Goal: Communication & Community: Answer question/provide support

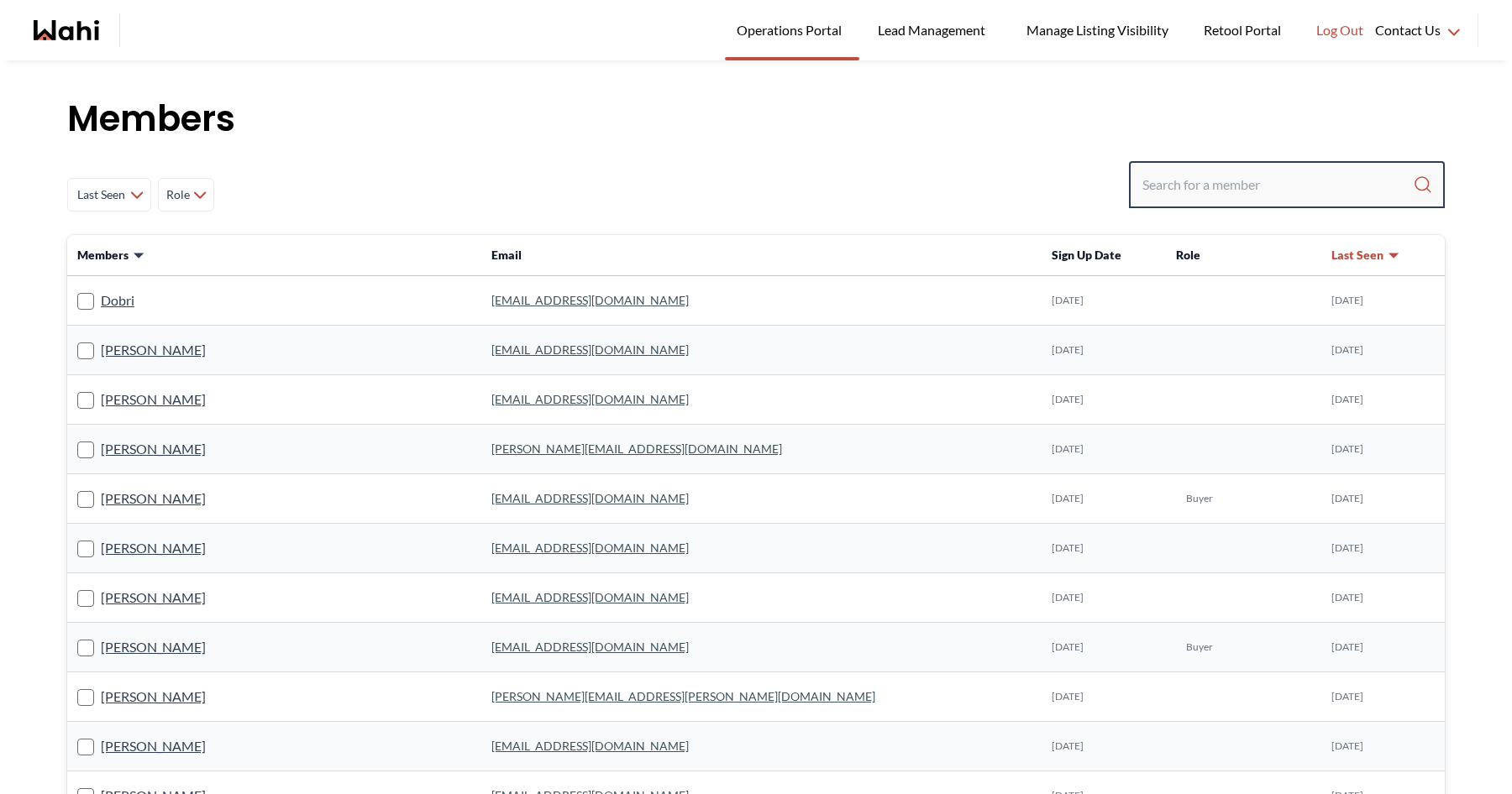
click at [1210, 198] on input "Search input" at bounding box center [1278, 184] width 270 height 30
type input "[PERSON_NAME]"
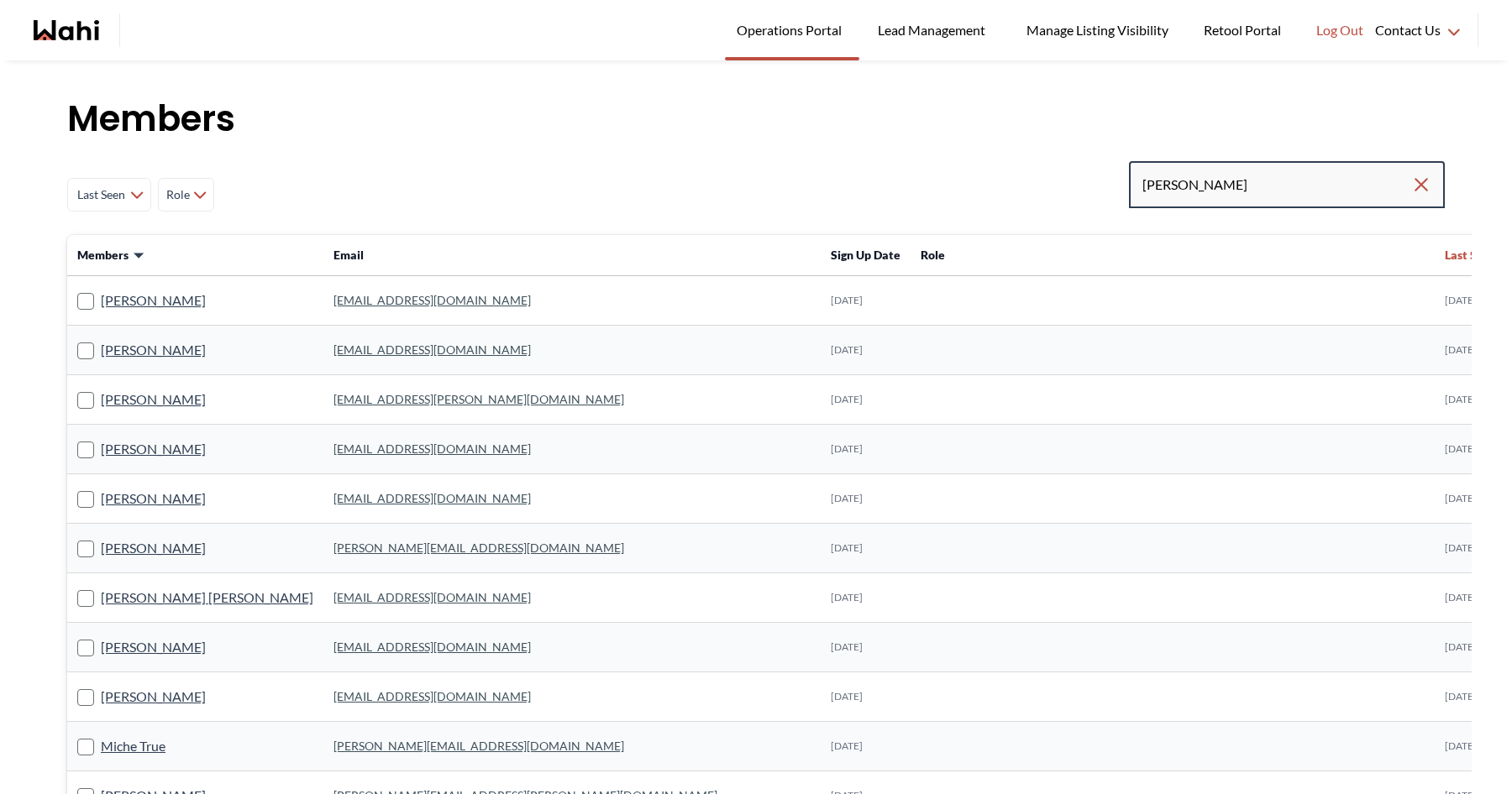
click at [1223, 185] on input "[PERSON_NAME]" at bounding box center [1277, 184] width 269 height 30
type input "maxime"
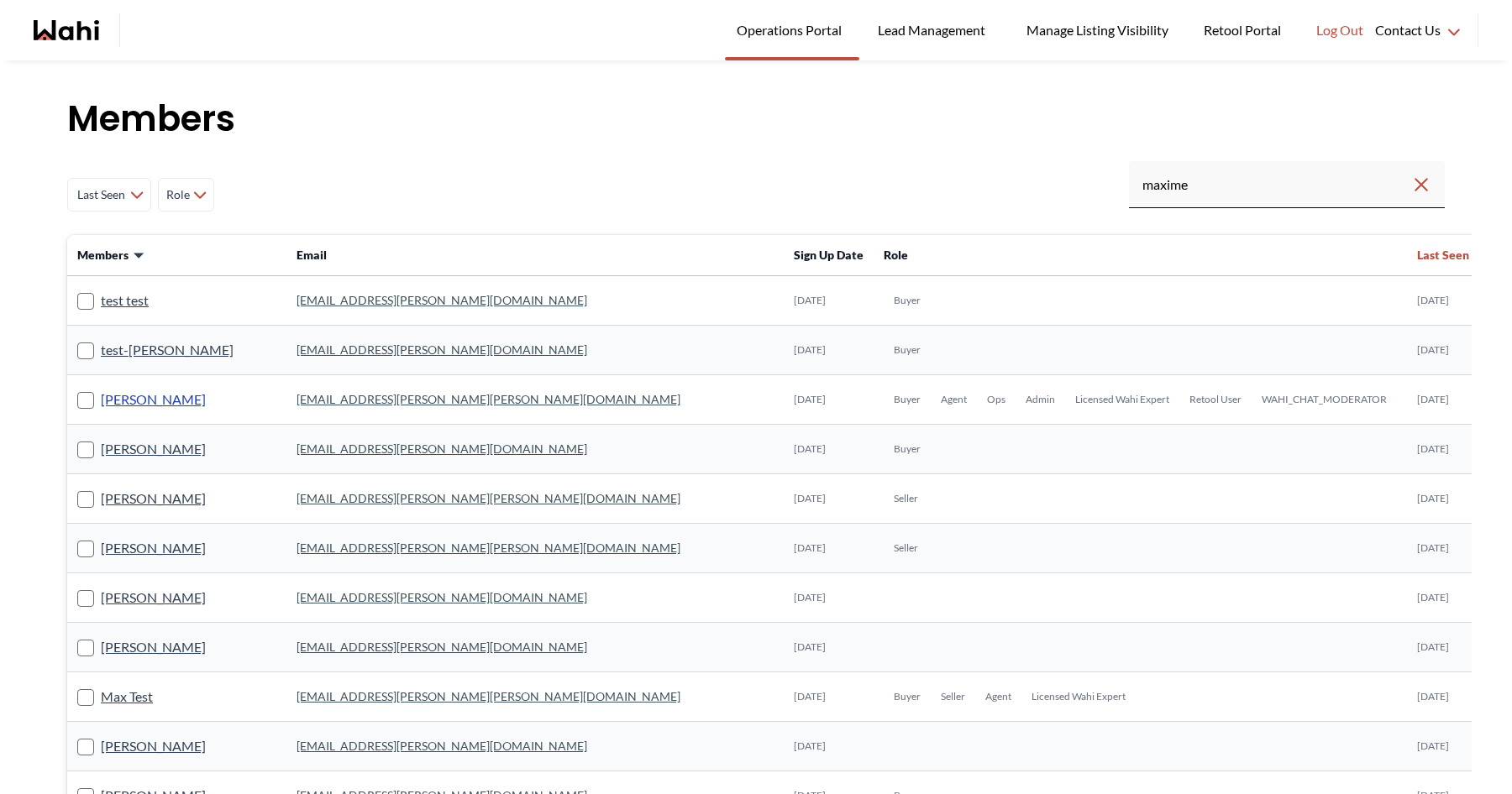
click at [173, 400] on link "[PERSON_NAME]" at bounding box center [152, 399] width 105 height 22
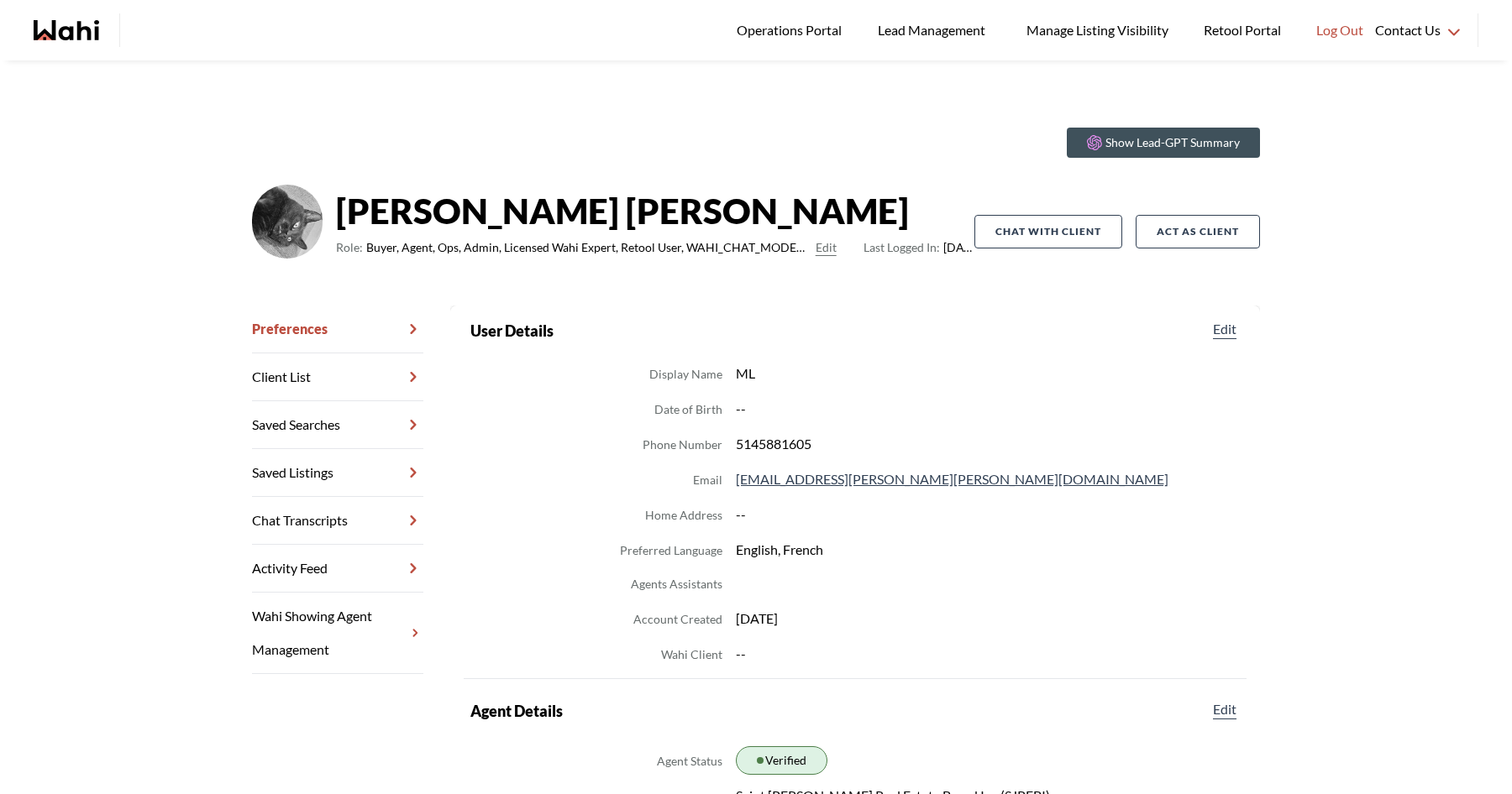
click at [399, 528] on link "Chat Transcripts" at bounding box center [338, 521] width 172 height 48
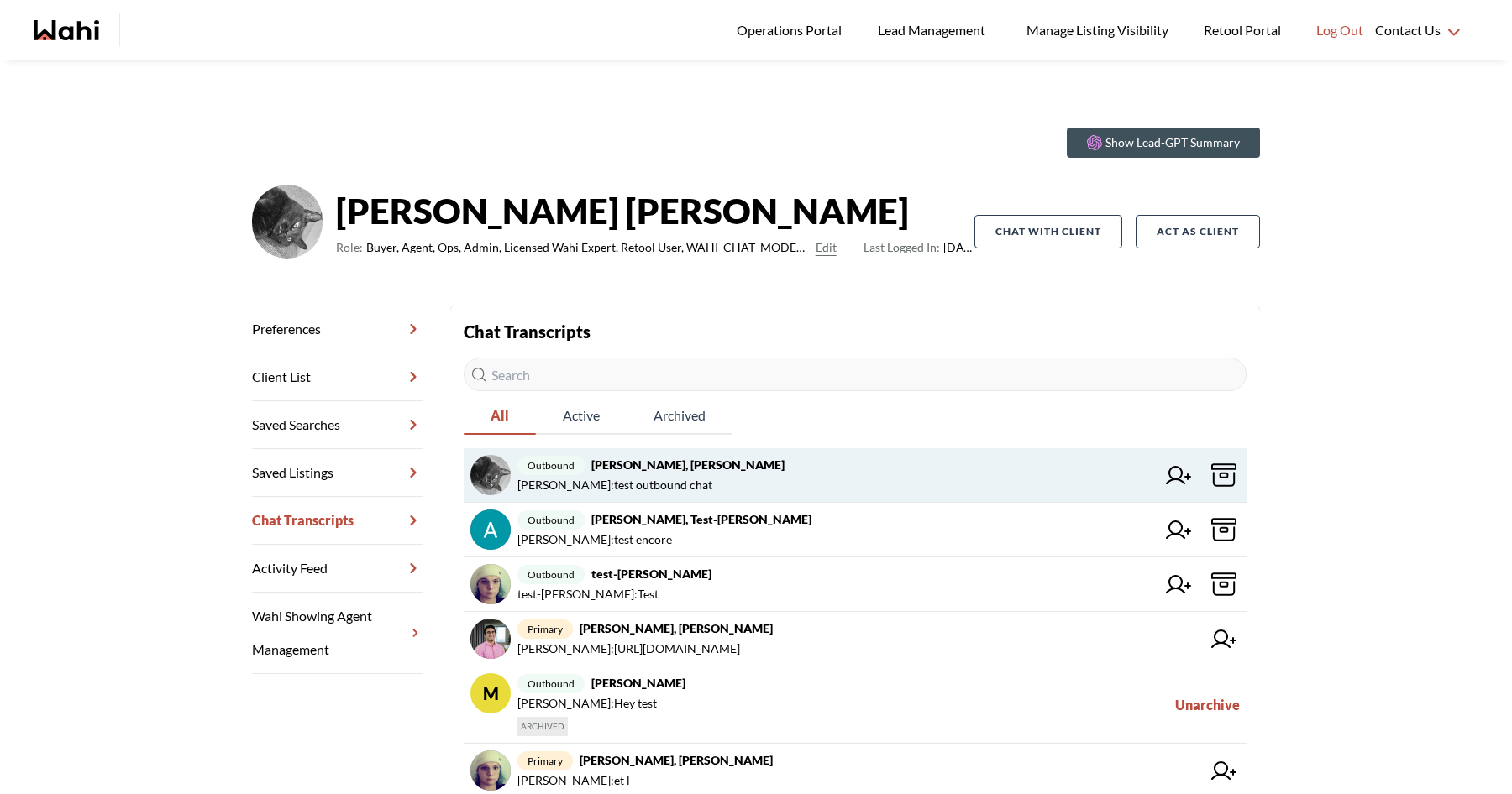
click at [699, 476] on span "[PERSON_NAME] : test outbound chat" at bounding box center [836, 485] width 638 height 20
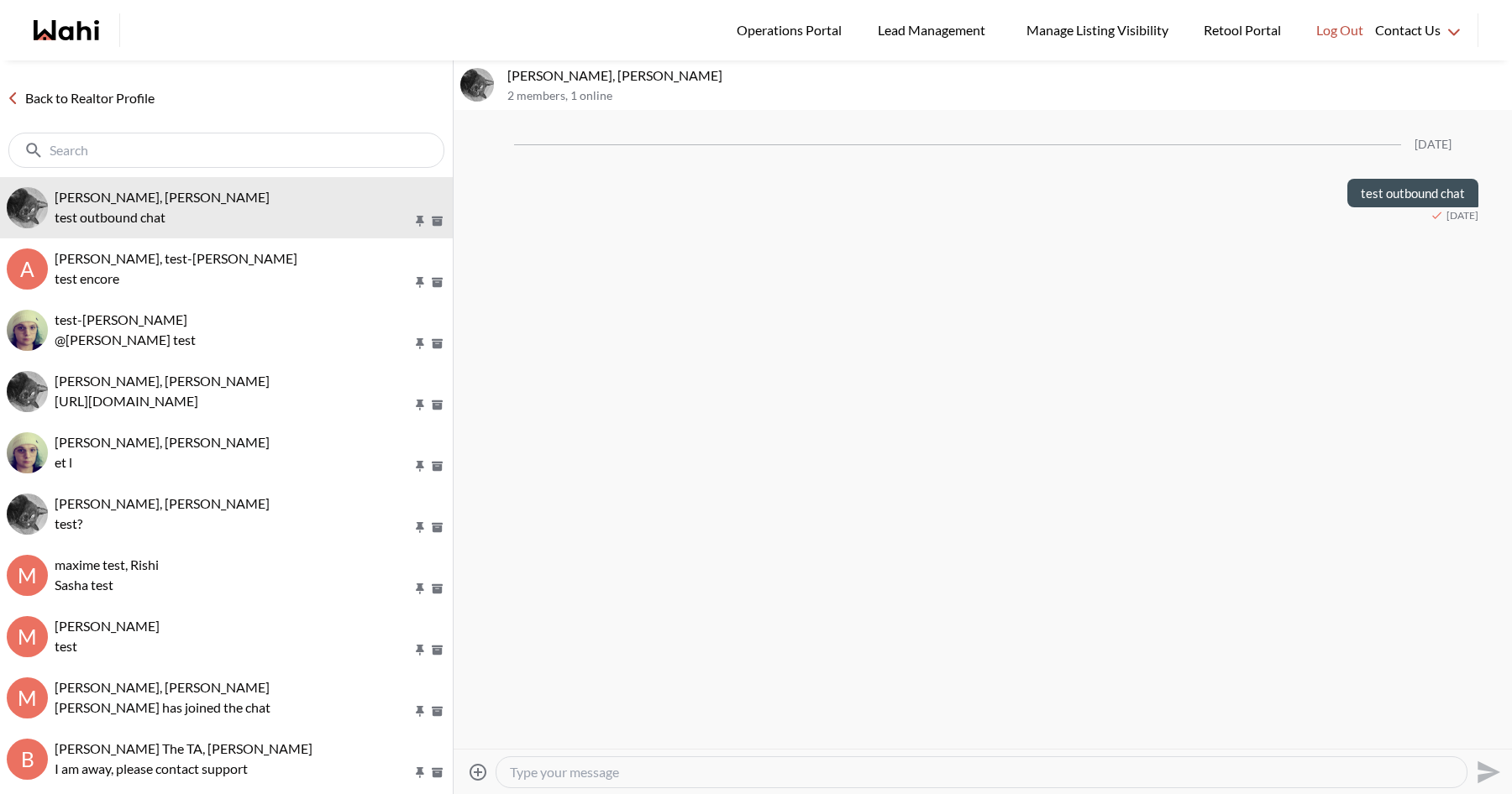
click at [481, 768] on icon "Attach files" at bounding box center [478, 772] width 20 height 20
click at [0, 0] on input "Attach files" at bounding box center [0, 0] width 0 height 0
click at [95, 107] on link "Back to Realtor Profile" at bounding box center [80, 98] width 161 height 22
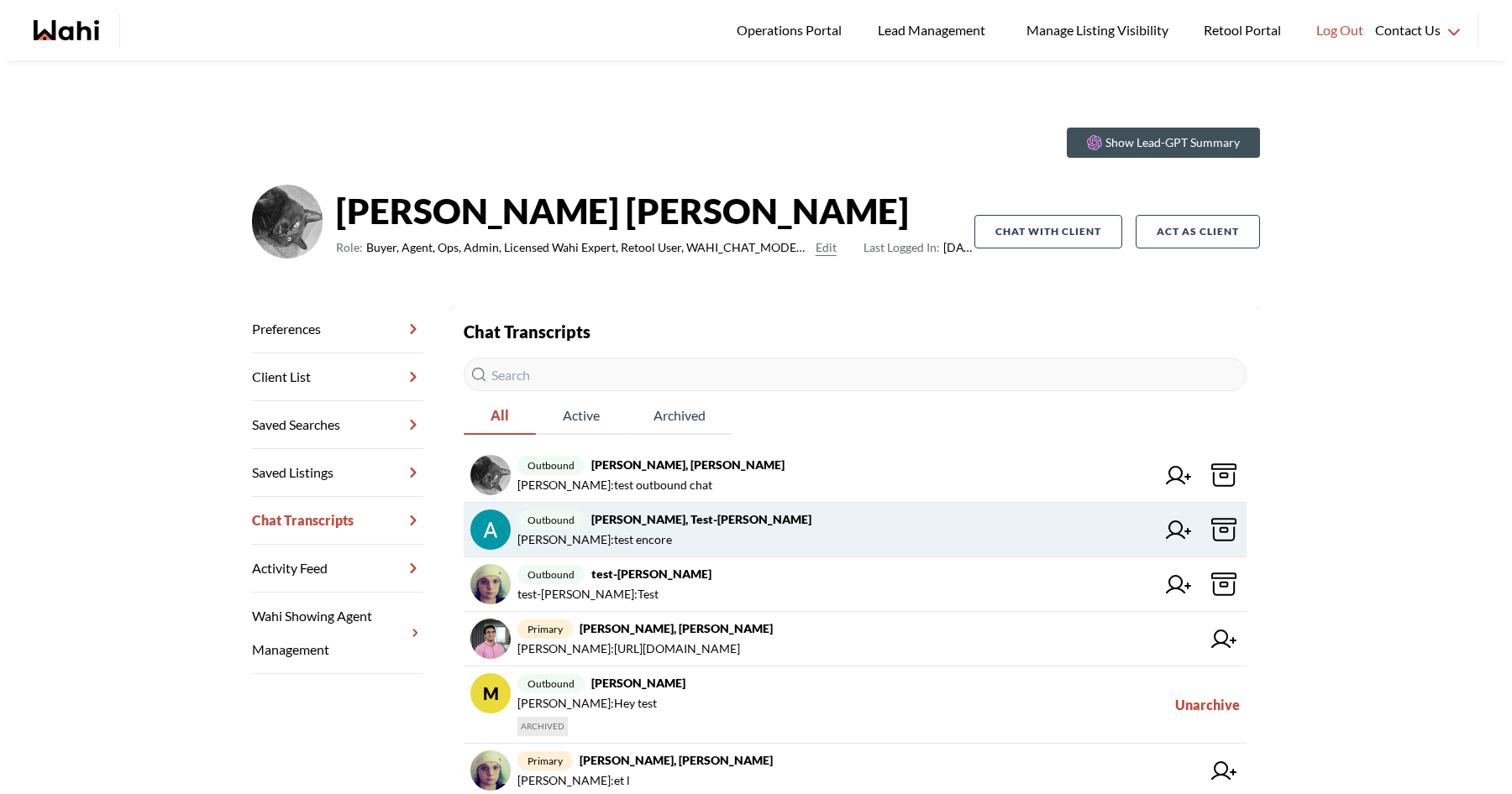
click at [692, 540] on span "[PERSON_NAME] : test encore" at bounding box center [836, 539] width 638 height 20
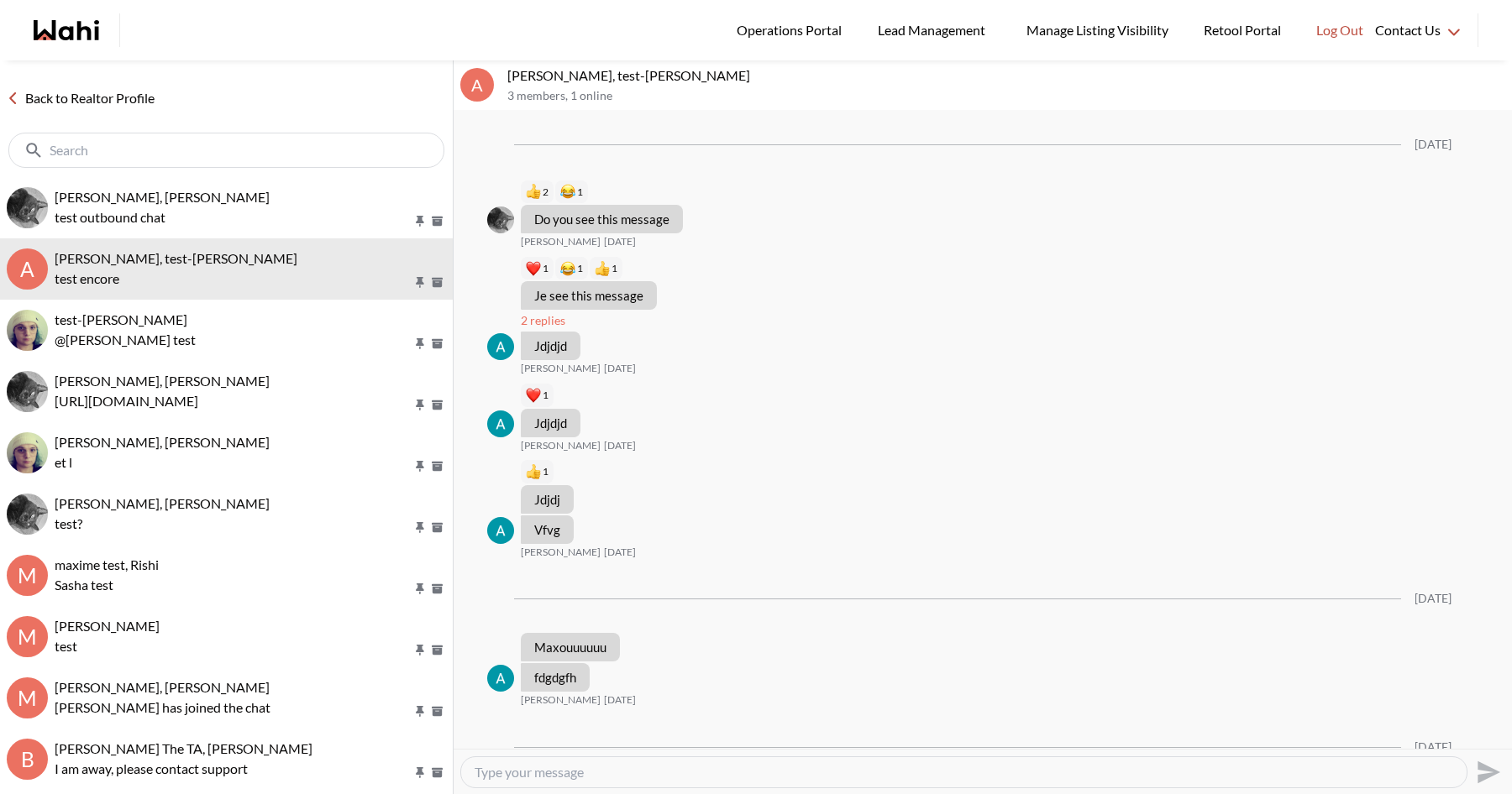
scroll to position [82, 0]
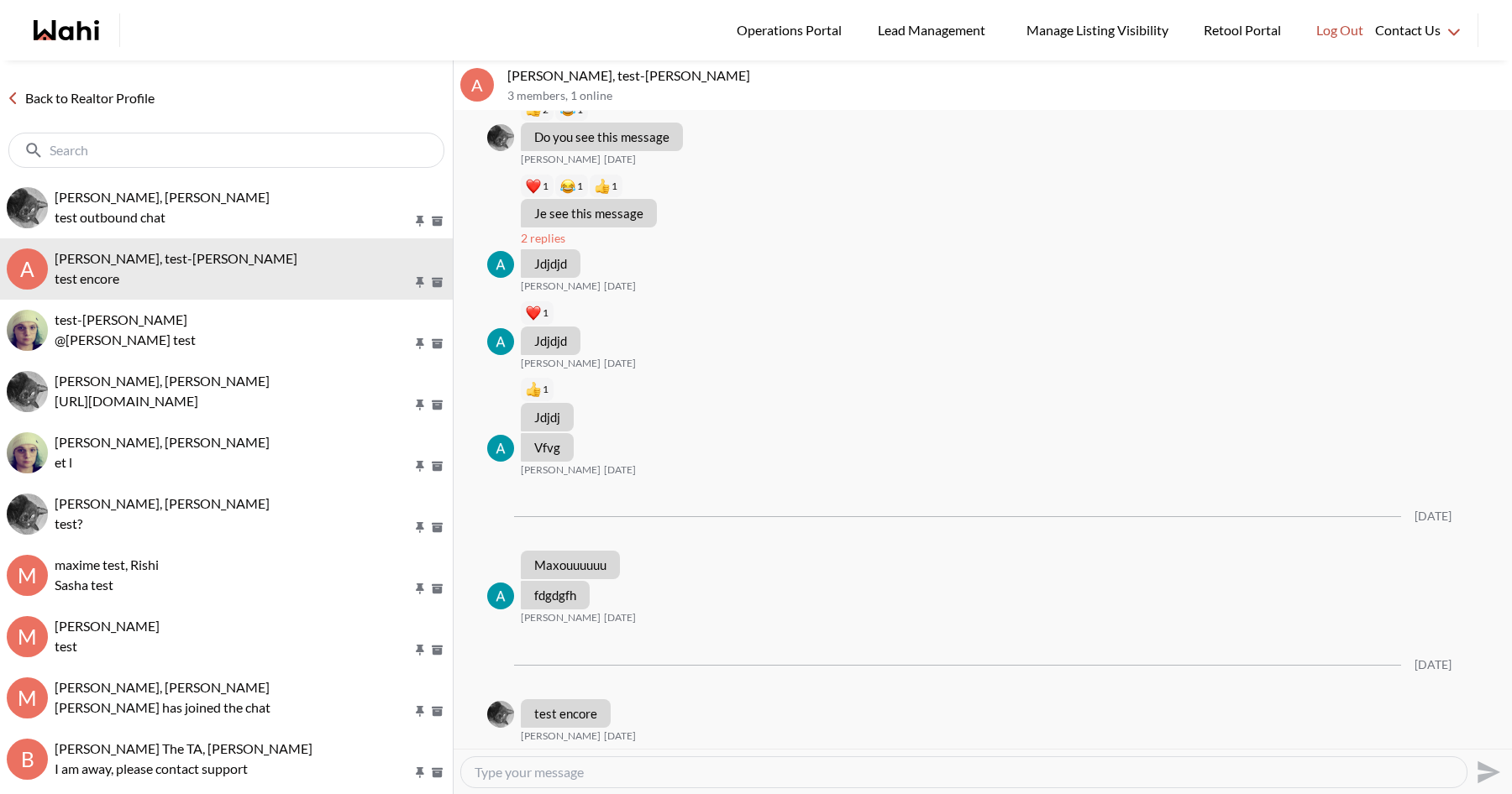
click at [108, 88] on link "Back to Realtor Profile" at bounding box center [80, 98] width 161 height 22
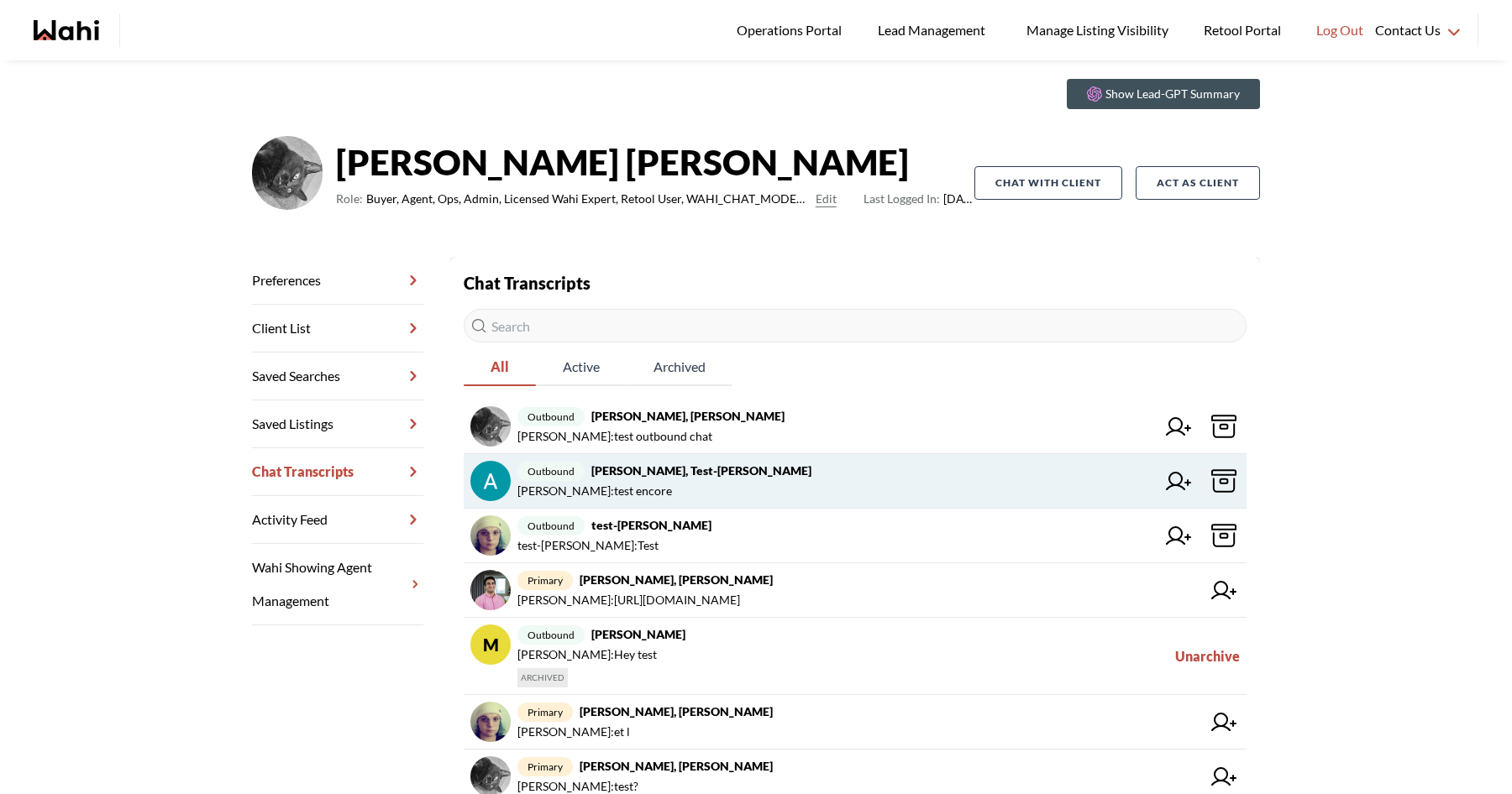
scroll to position [84, 0]
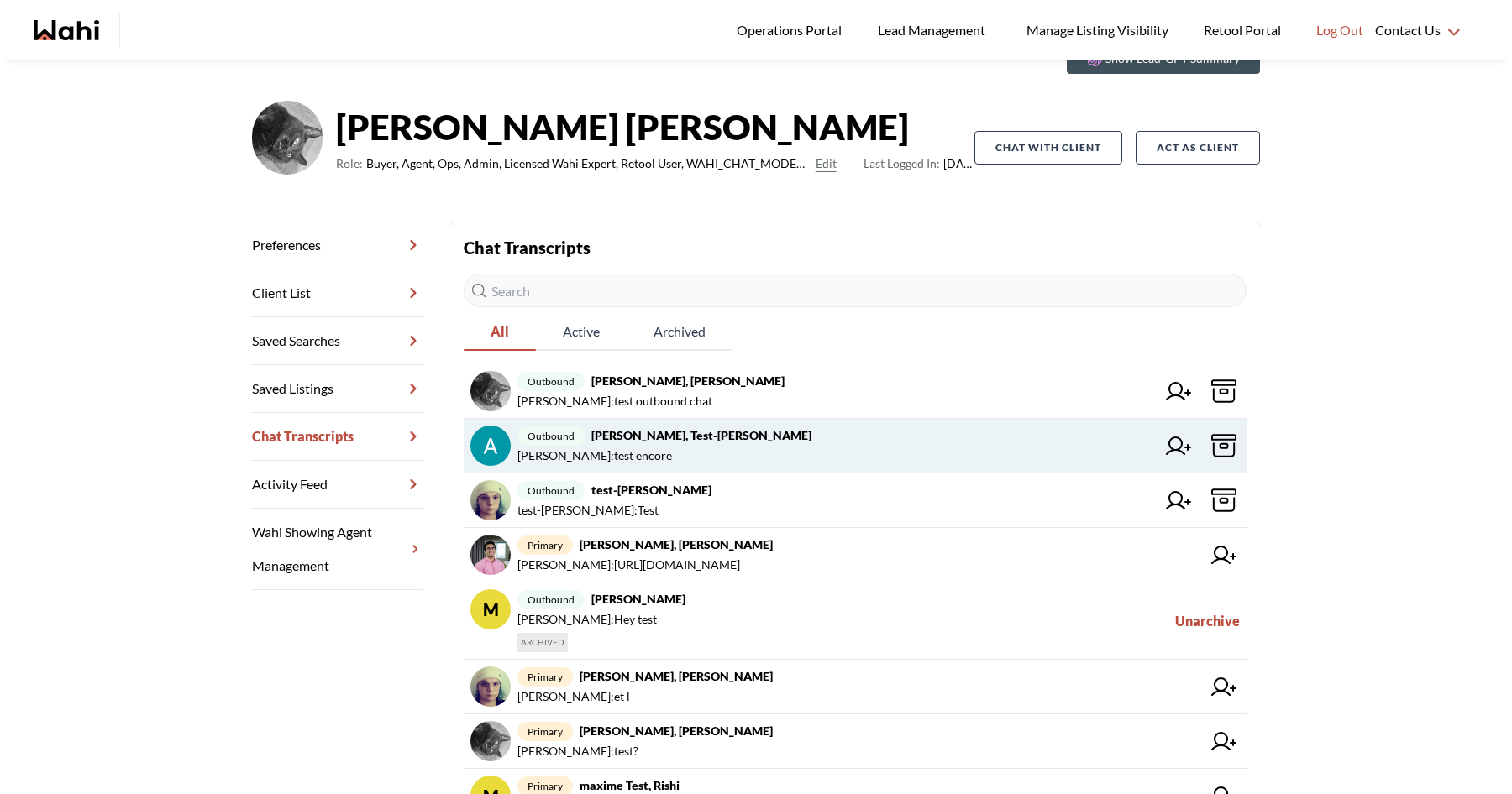
click at [1171, 447] on icon at bounding box center [1178, 446] width 25 height 18
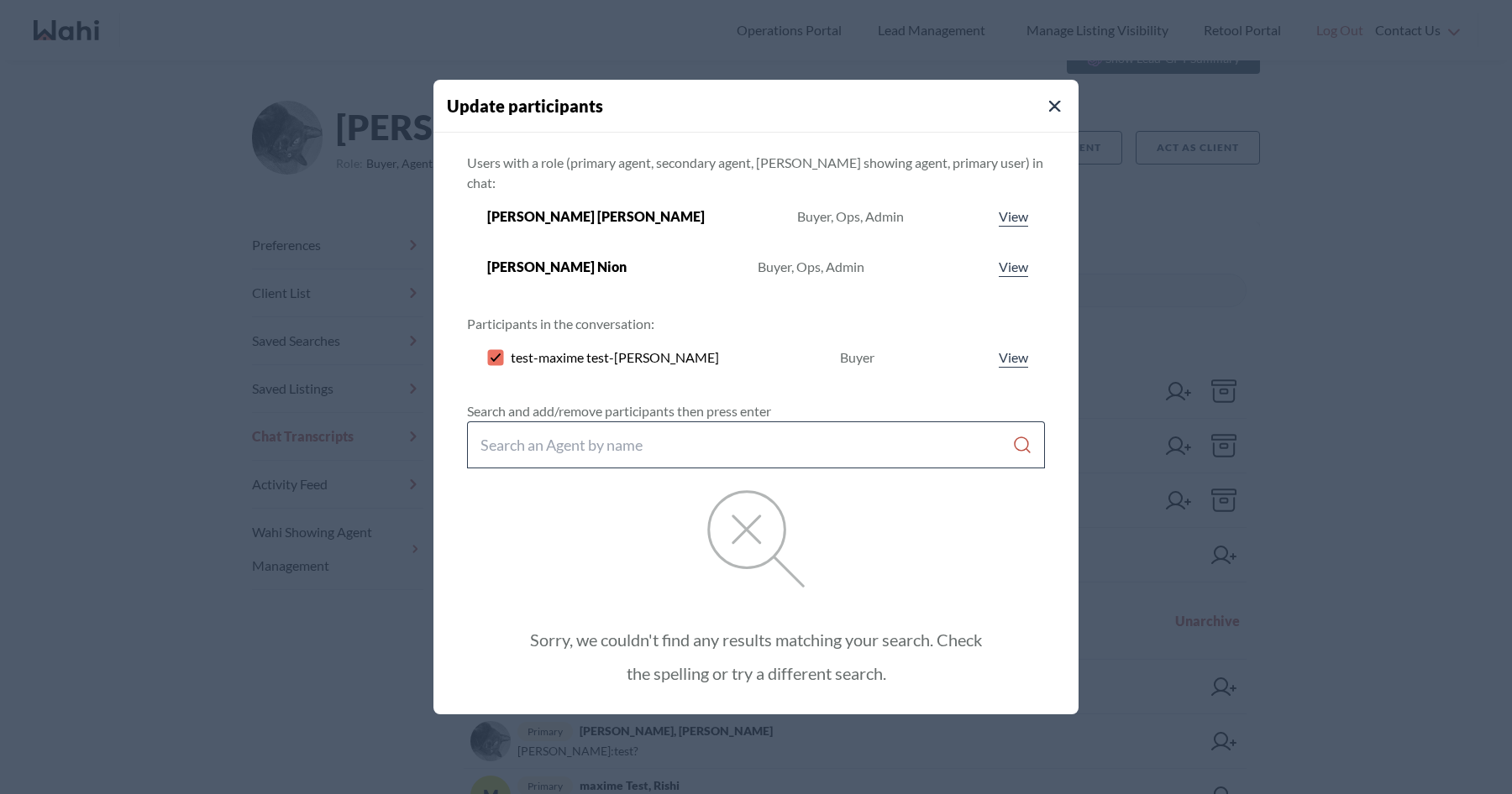
click at [743, 436] on input "Search input" at bounding box center [746, 445] width 532 height 30
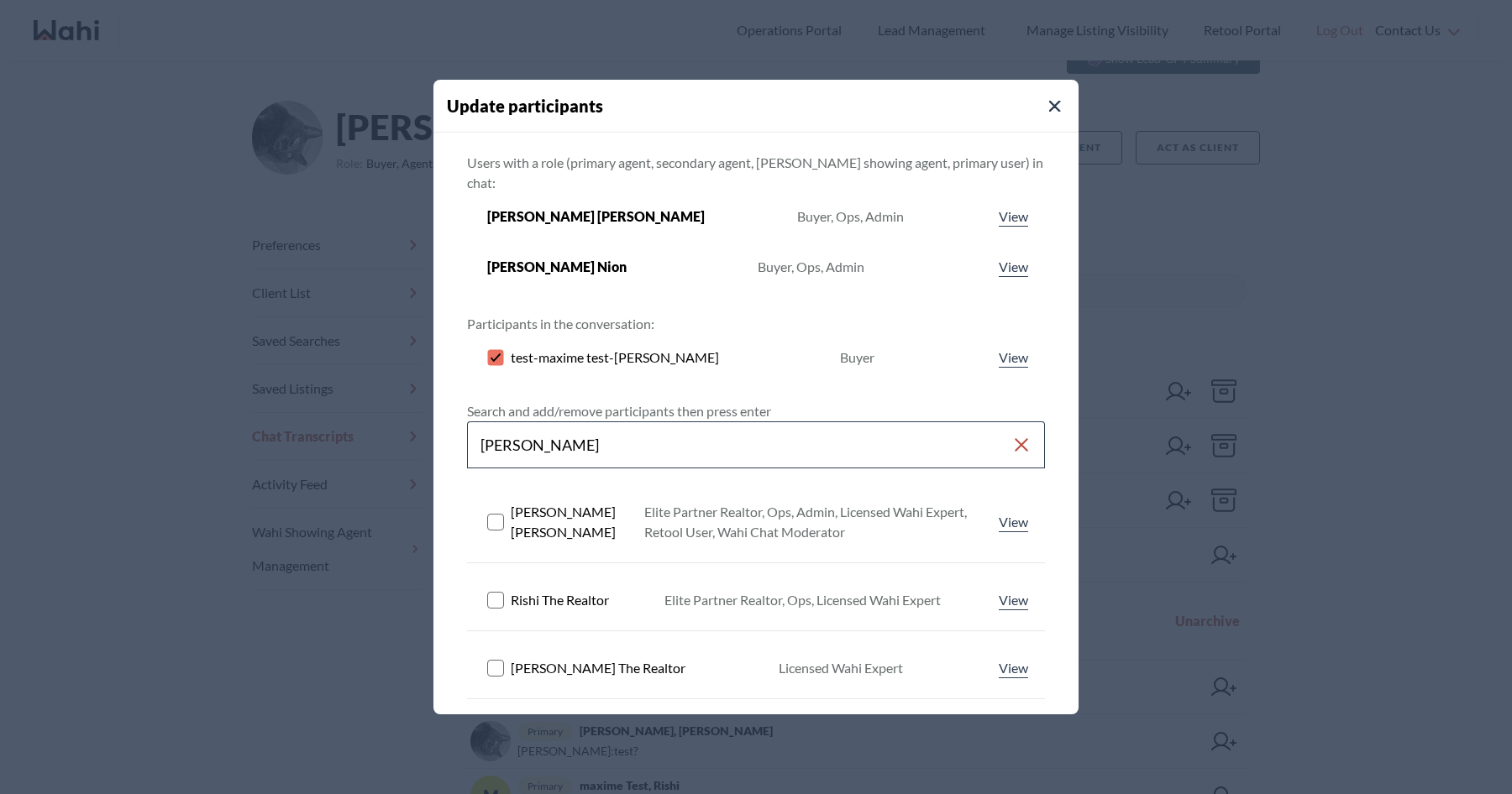
type input "[PERSON_NAME]"
click at [499, 514] on rect at bounding box center [496, 522] width 16 height 16
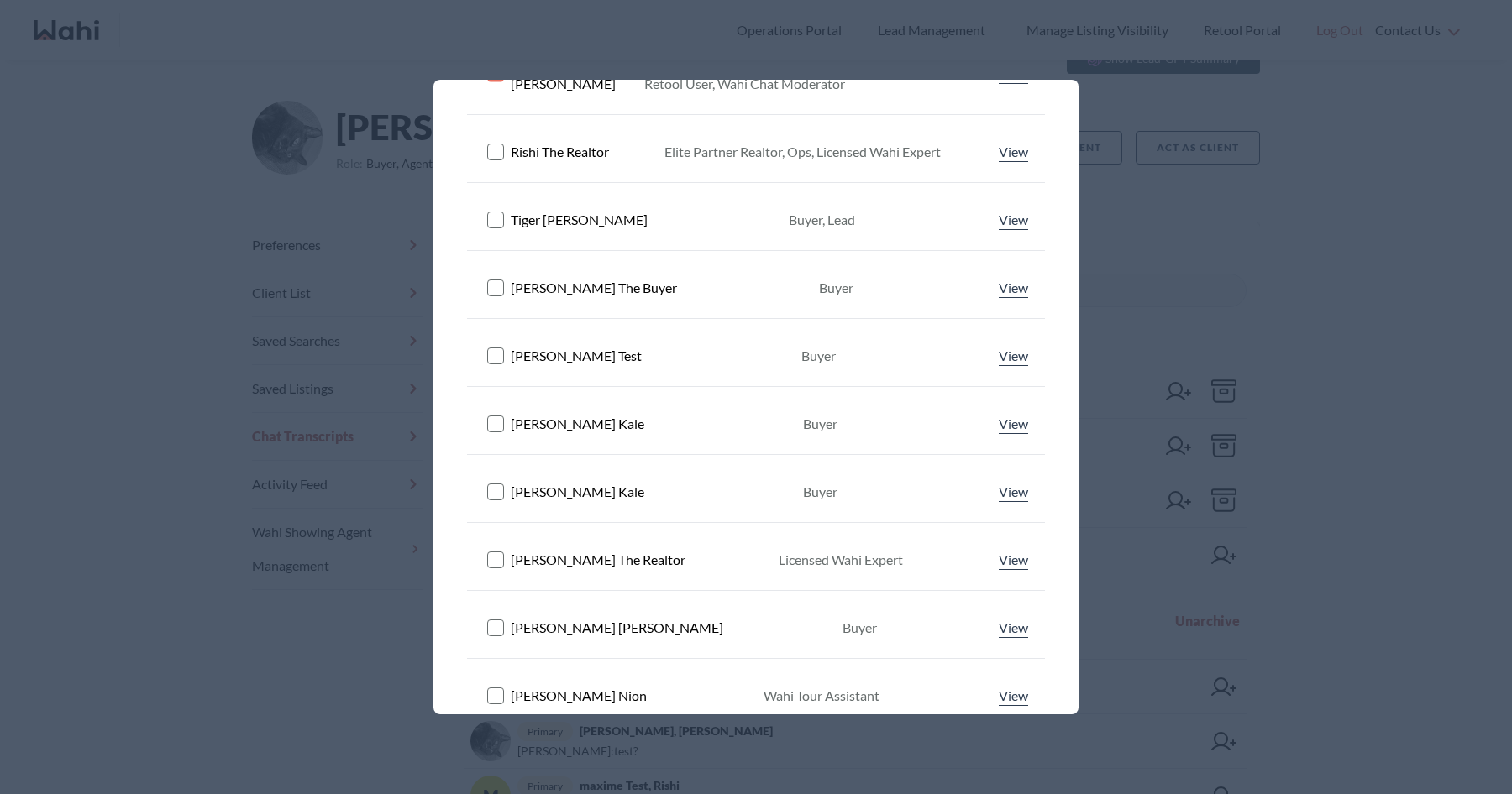
scroll to position [621, 0]
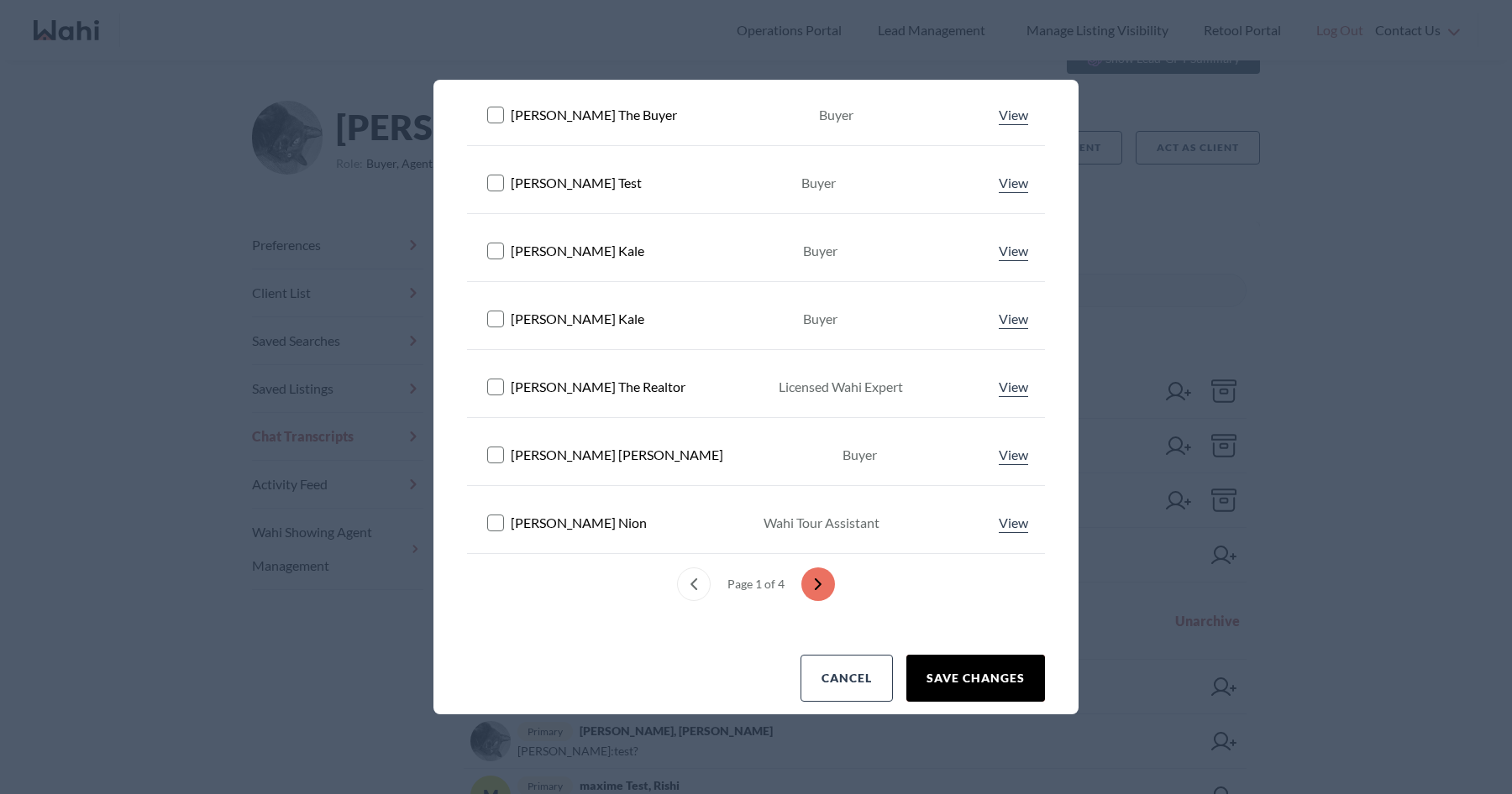
click at [983, 655] on button "Save changes" at bounding box center [976, 678] width 139 height 47
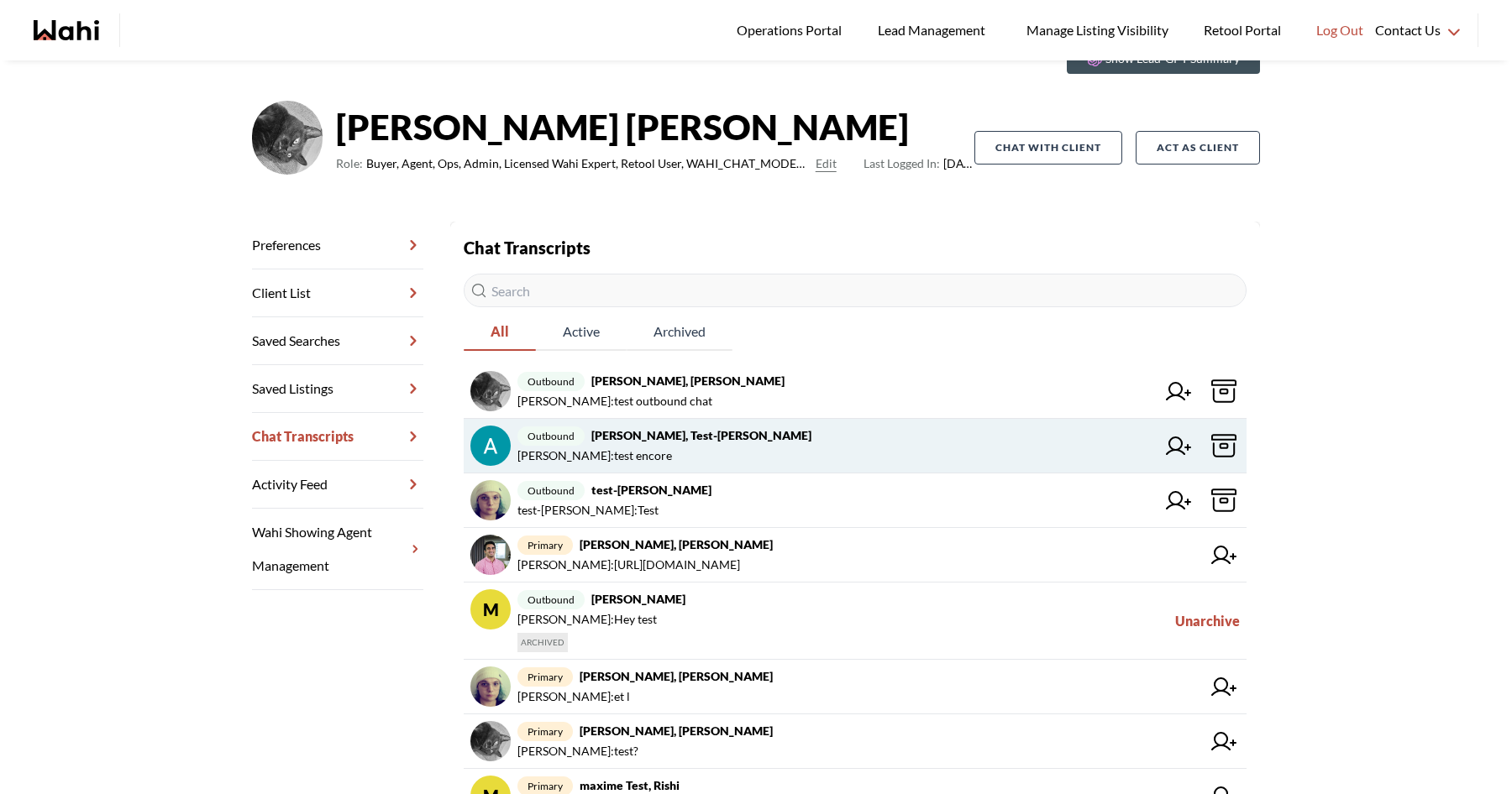
click at [867, 447] on span "[PERSON_NAME] : test encore" at bounding box center [836, 455] width 638 height 20
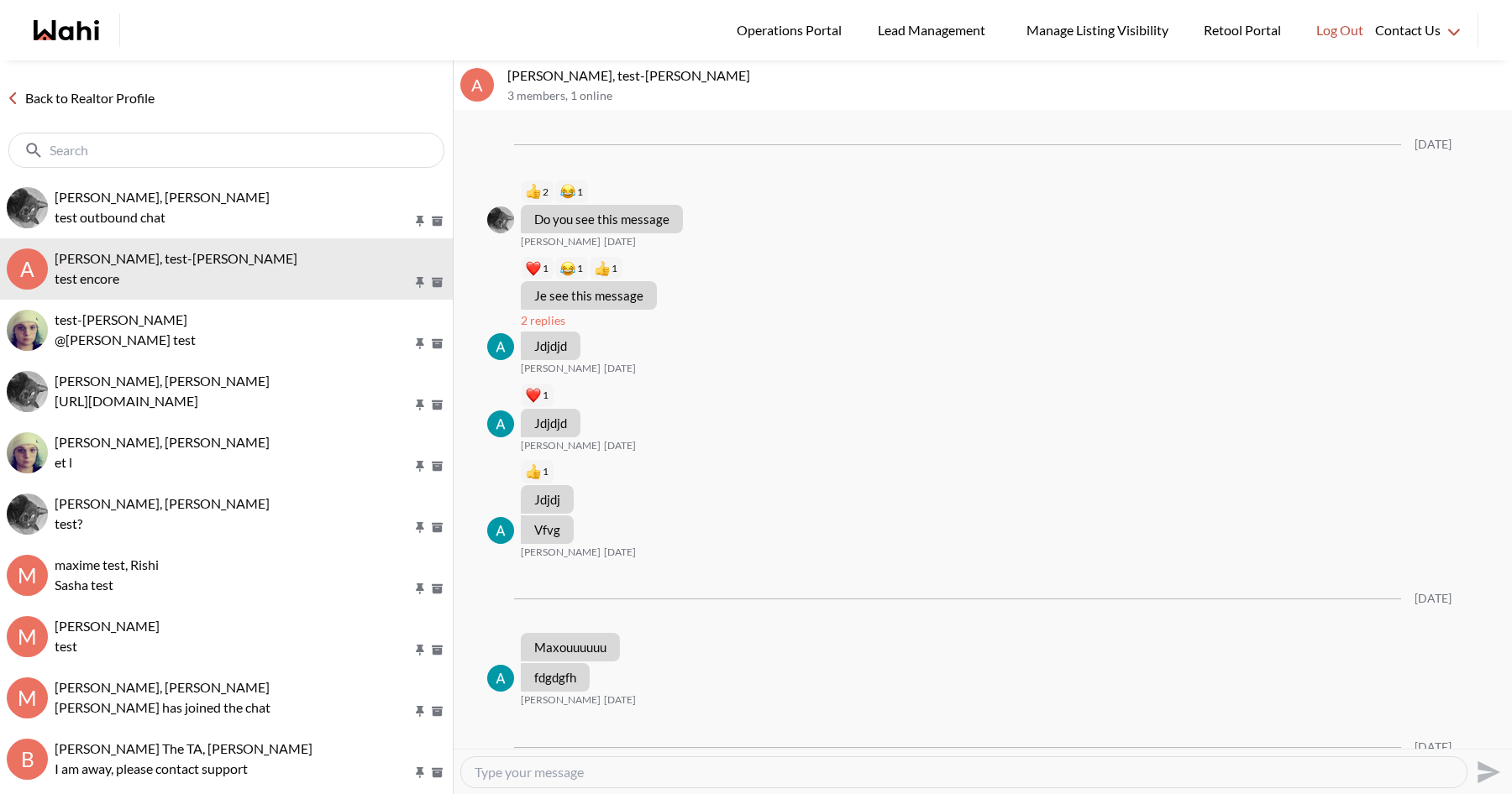
scroll to position [82, 0]
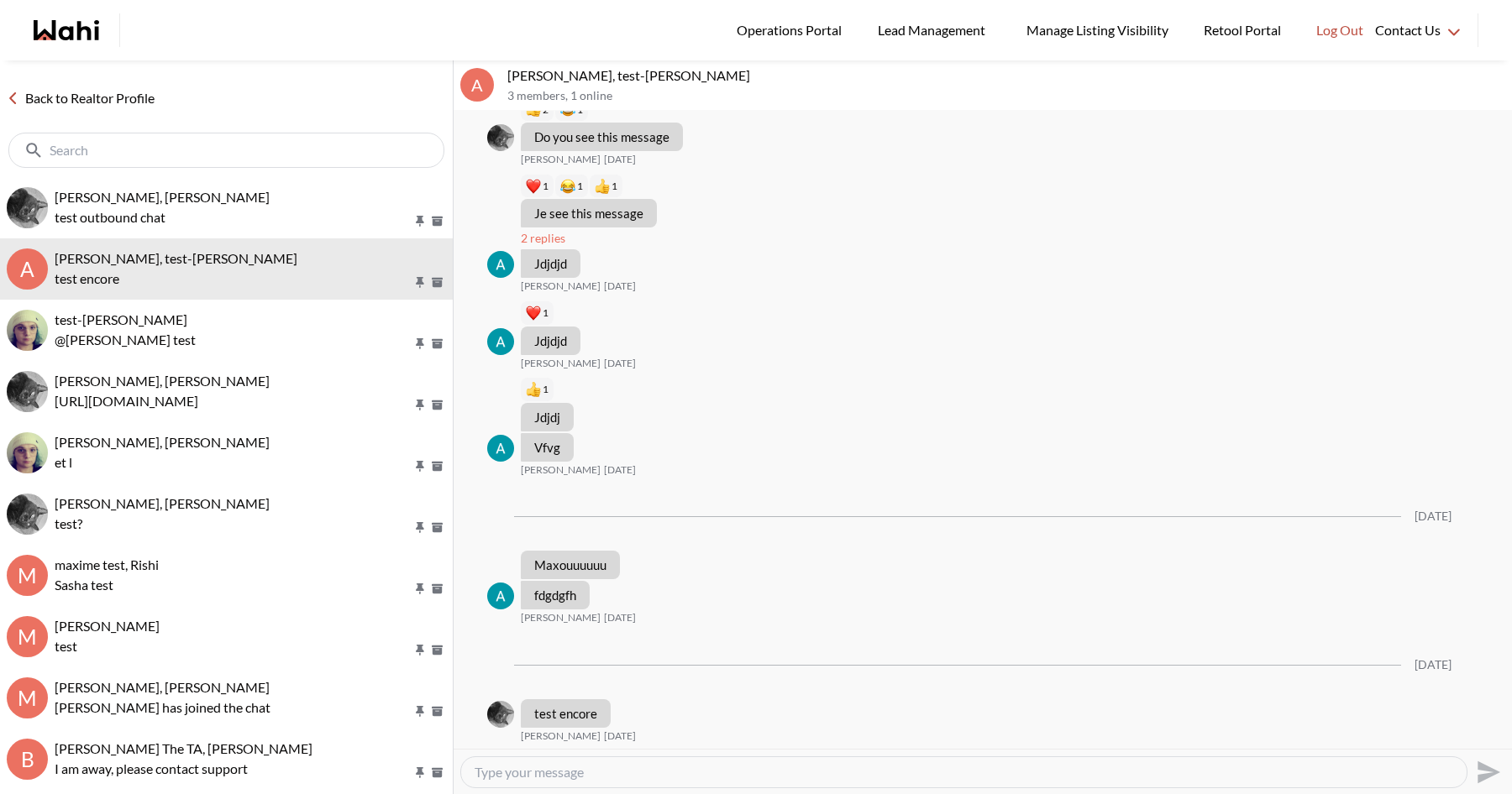
click at [137, 95] on link "Back to Realtor Profile" at bounding box center [80, 98] width 161 height 22
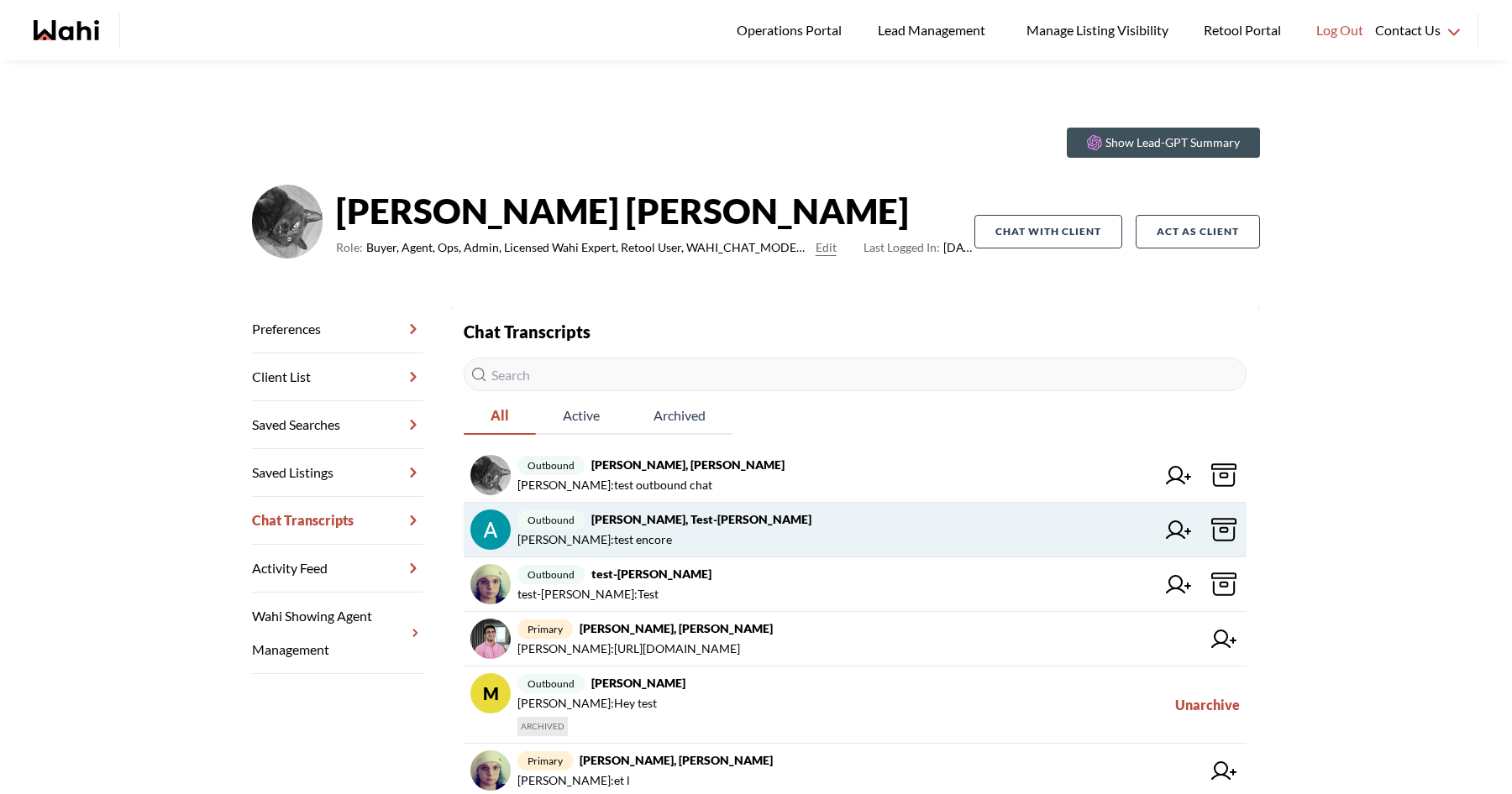
click at [1176, 532] on icon at bounding box center [1178, 530] width 25 height 18
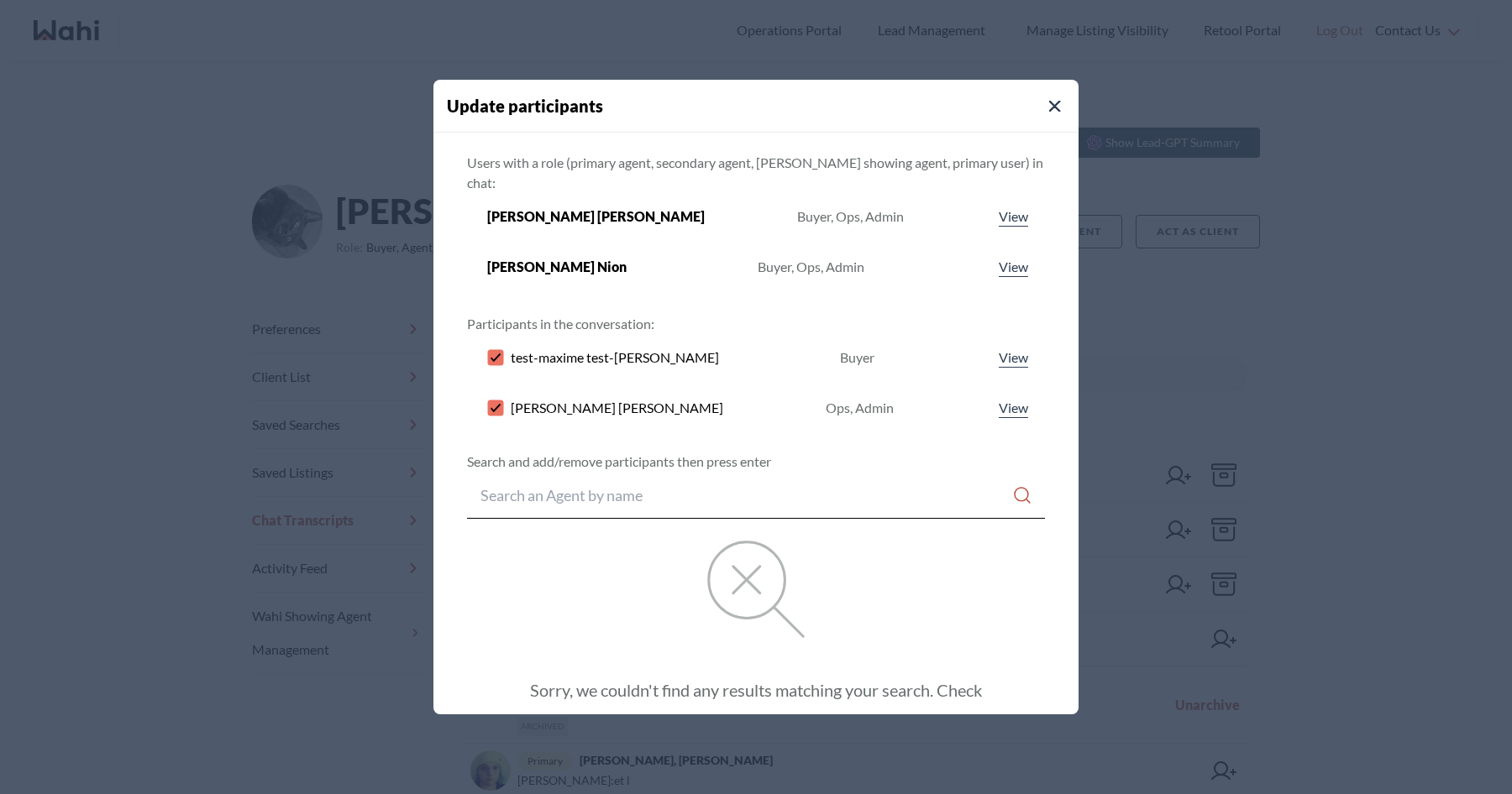
click at [1031, 117] on h4 "Update participants" at bounding box center [762, 106] width 632 height 25
click at [1049, 104] on icon "Close Modal" at bounding box center [1055, 106] width 12 height 12
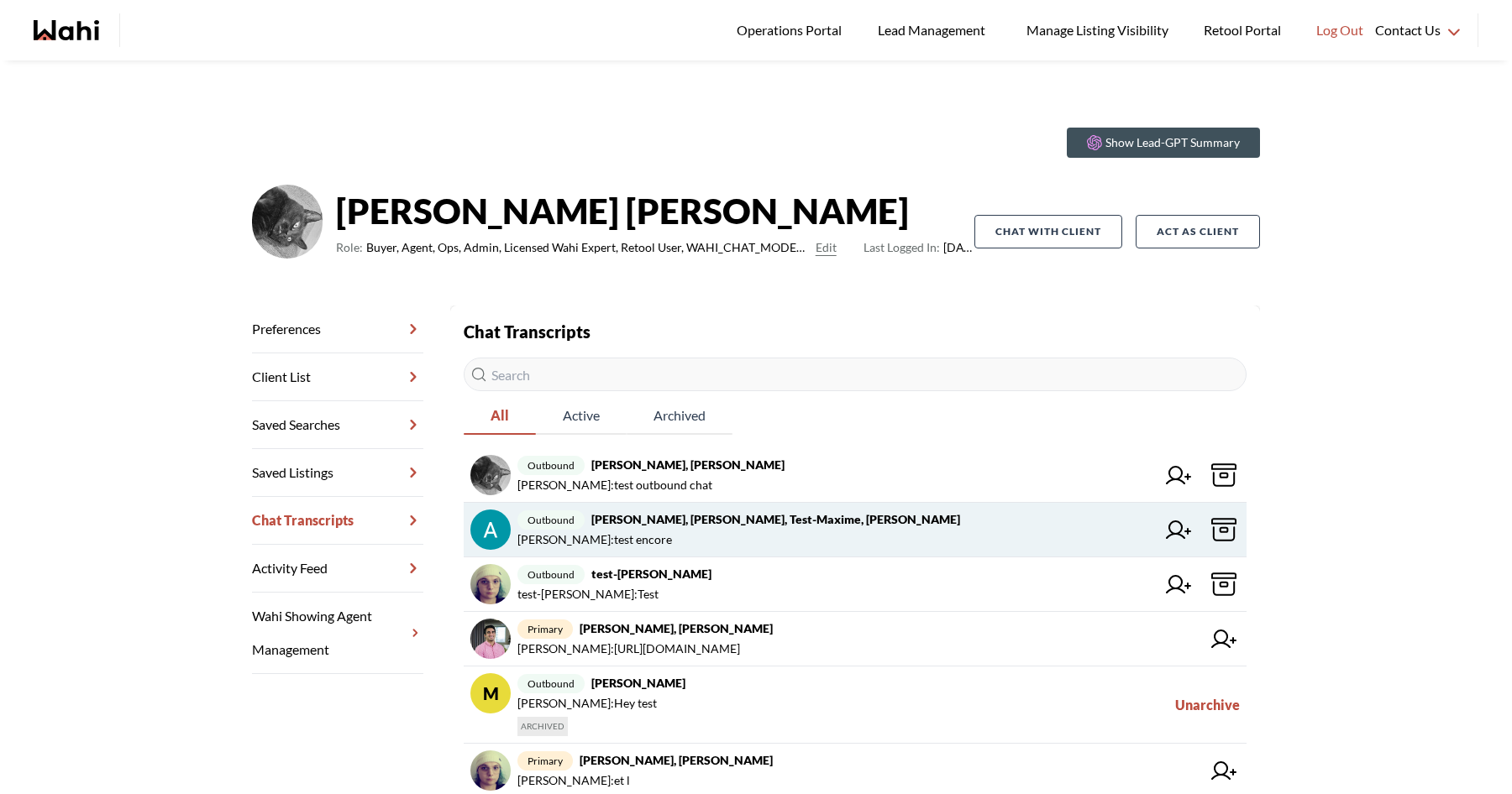
click at [725, 527] on span "outbound [PERSON_NAME], test-[PERSON_NAME]" at bounding box center [836, 519] width 638 height 20
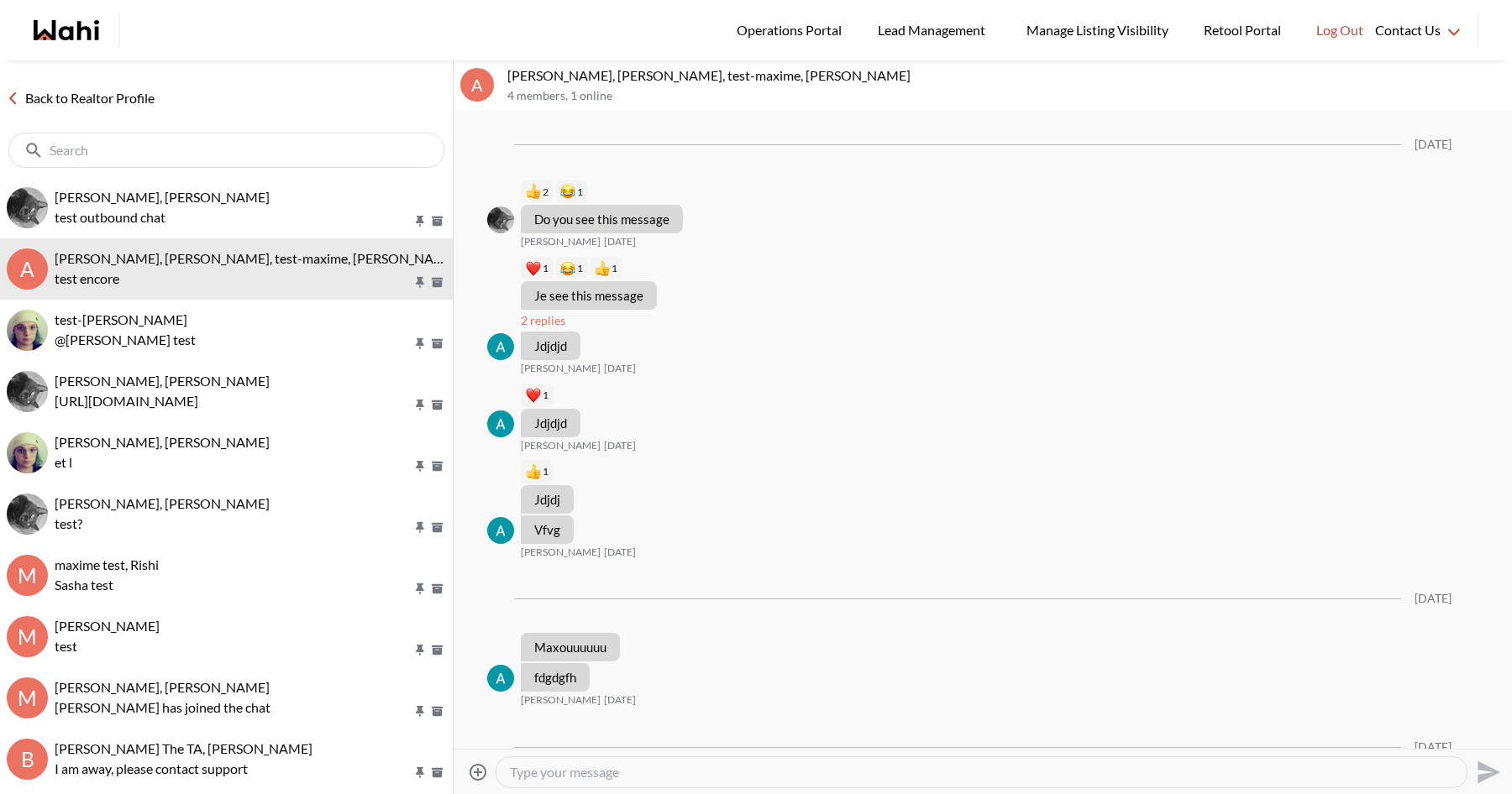
scroll to position [82, 0]
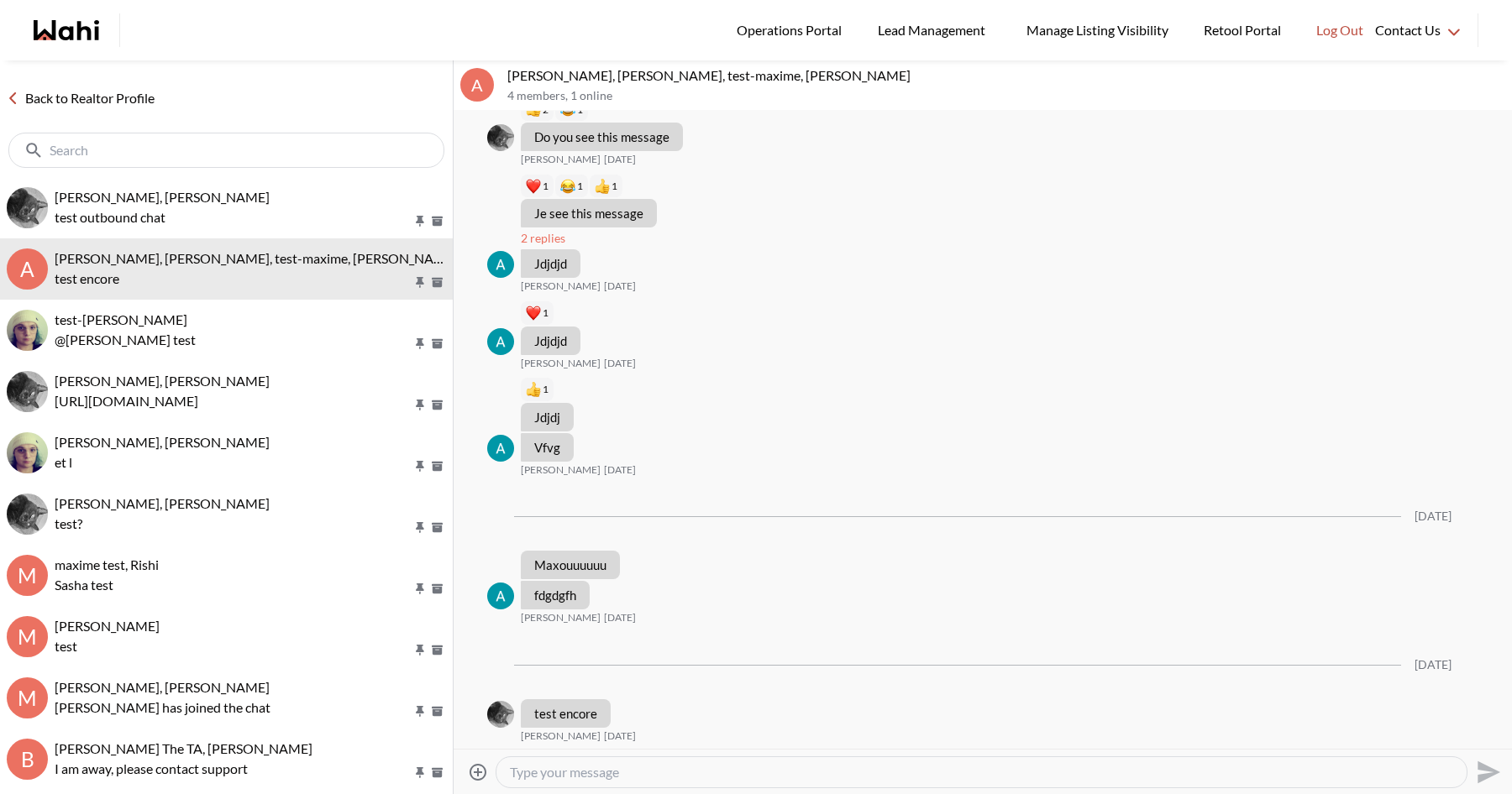
click at [84, 101] on link "Back to Realtor Profile" at bounding box center [80, 98] width 161 height 22
